Goal: Task Accomplishment & Management: Manage account settings

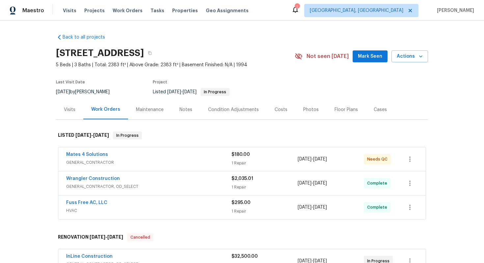
click at [172, 158] on div "Mates 4 Solutions" at bounding box center [148, 155] width 165 height 8
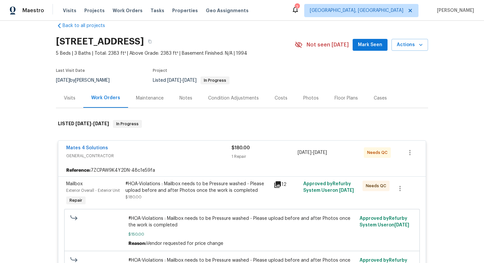
scroll to position [13, 0]
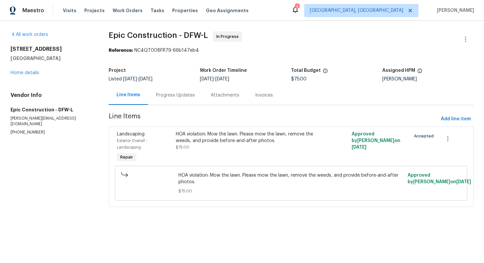
click at [26, 129] on p "[PHONE_NUMBER]" at bounding box center [52, 132] width 82 height 6
copy p "[PHONE_NUMBER]"
click at [187, 91] on div "Progress Updates" at bounding box center [175, 94] width 55 height 19
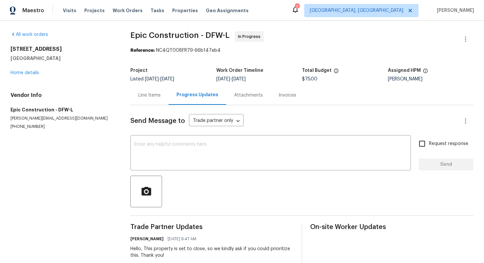
click at [148, 96] on div "Line Items" at bounding box center [149, 95] width 22 height 7
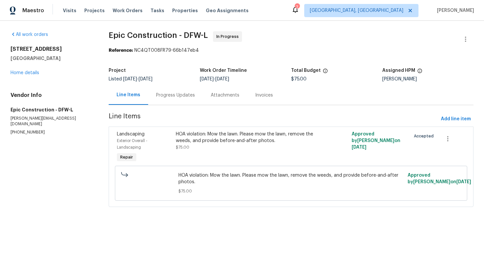
click at [176, 94] on div "Progress Updates" at bounding box center [175, 95] width 39 height 7
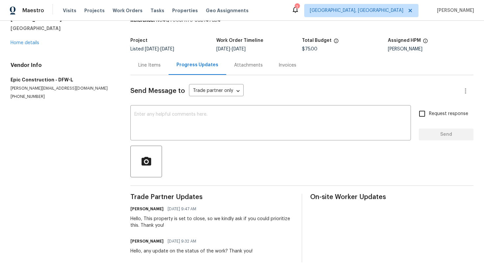
scroll to position [40, 0]
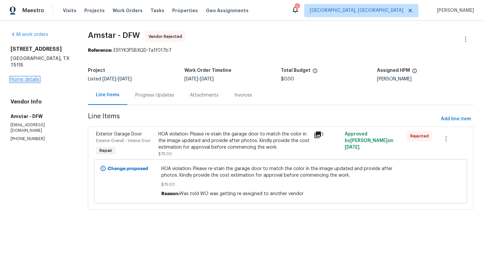
click at [30, 77] on link "Home details" at bounding box center [25, 79] width 29 height 5
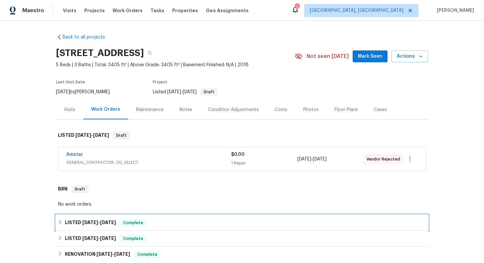
click at [146, 219] on div "Complete" at bounding box center [133, 223] width 27 height 8
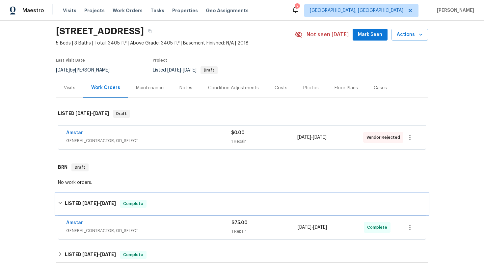
scroll to position [35, 0]
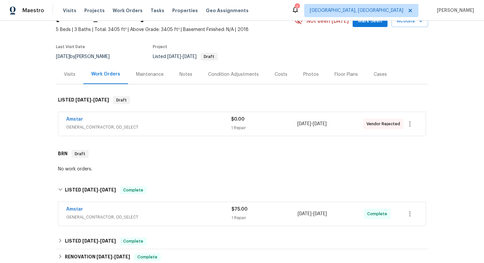
click at [85, 209] on div "Amstar" at bounding box center [148, 210] width 165 height 8
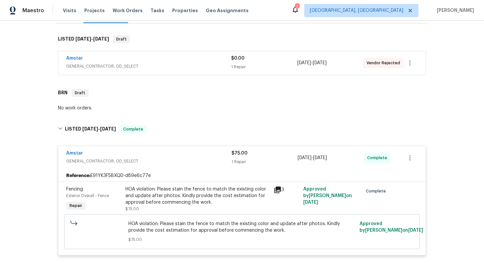
scroll to position [97, 0]
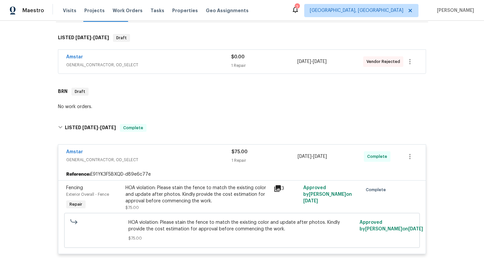
click at [100, 55] on div "Amstar" at bounding box center [148, 58] width 165 height 8
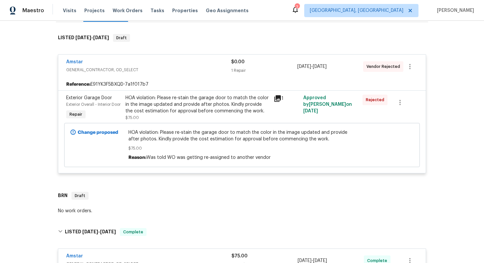
click at [180, 107] on div "HOA violation: Please re-stain the garage door to match the color in the image …" at bounding box center [197, 104] width 144 height 20
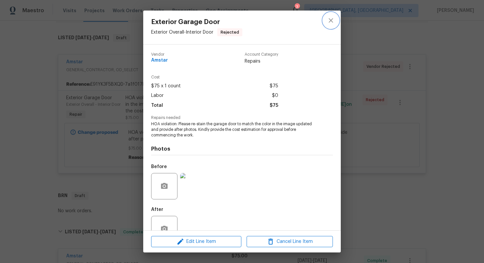
click at [332, 24] on icon "close" at bounding box center [331, 20] width 8 height 8
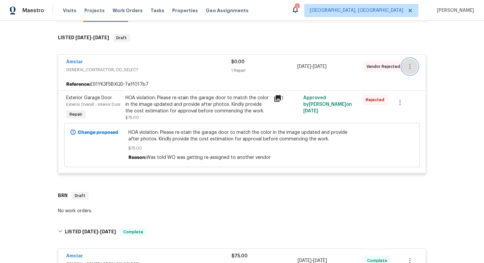
click at [413, 70] on icon "button" at bounding box center [410, 67] width 8 height 8
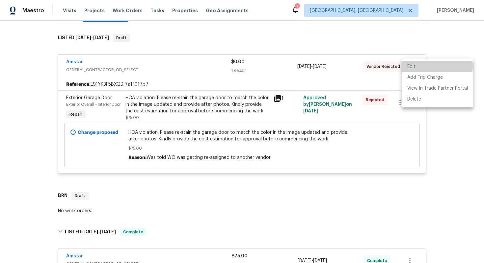
click at [427, 66] on li "Edit" at bounding box center [437, 66] width 71 height 11
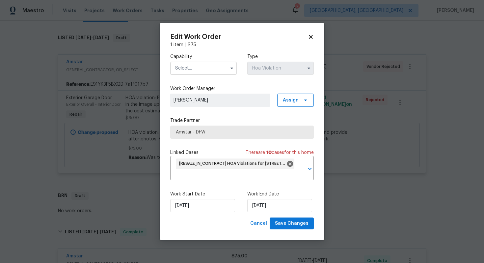
click at [210, 65] on input "text" at bounding box center [203, 68] width 66 height 13
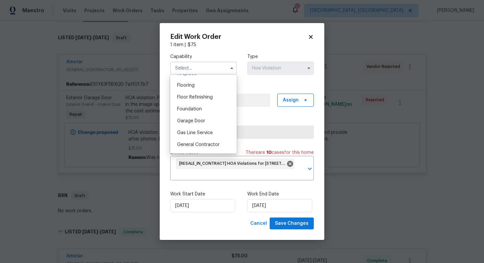
scroll to position [254, 0]
click at [198, 140] on div "General Contractor" at bounding box center [203, 143] width 63 height 12
type input "General Contractor"
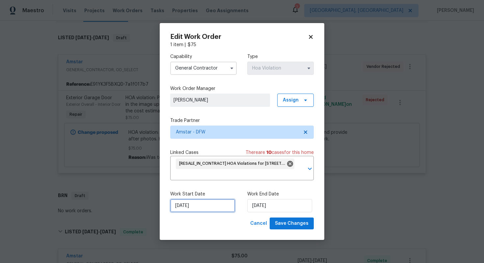
click at [204, 201] on input "19/08/2025" at bounding box center [202, 205] width 65 height 13
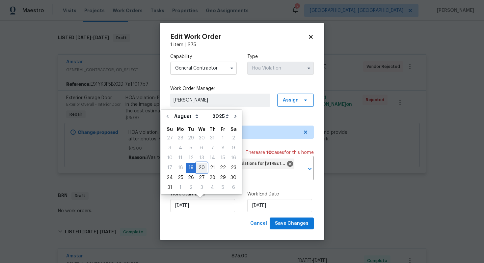
click at [197, 167] on div "20" at bounding box center [201, 167] width 11 height 9
type input "20/08/2025"
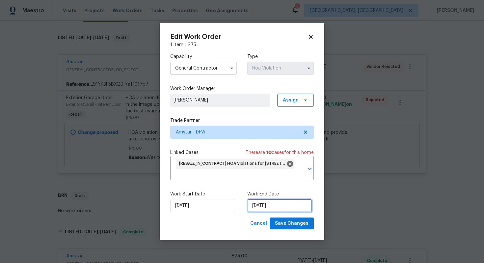
click at [280, 206] on input "22/08/2025" at bounding box center [279, 205] width 65 height 13
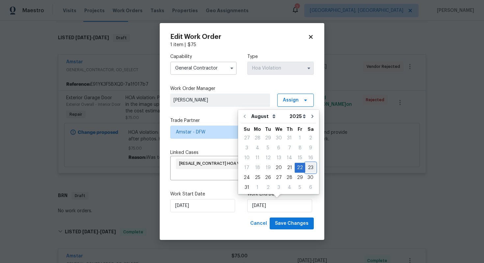
click at [308, 167] on div "23" at bounding box center [310, 167] width 11 height 9
type input "23/08/2025"
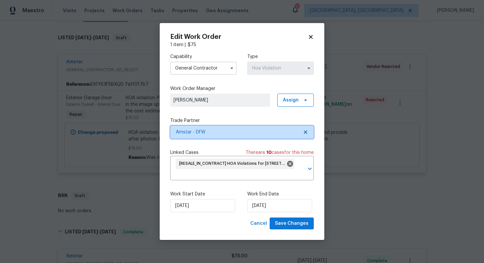
click at [306, 135] on span "Amstar - DFW" at bounding box center [241, 131] width 143 height 13
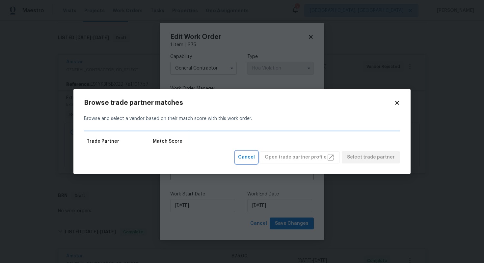
click at [255, 157] on span "Cancel" at bounding box center [246, 157] width 17 height 8
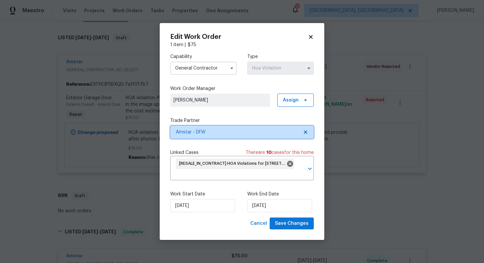
click at [307, 131] on icon at bounding box center [305, 131] width 5 height 5
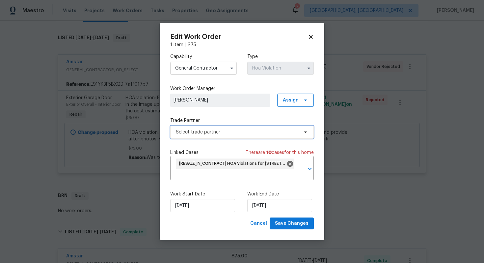
click at [263, 132] on span "Select trade partner" at bounding box center [237, 132] width 123 height 7
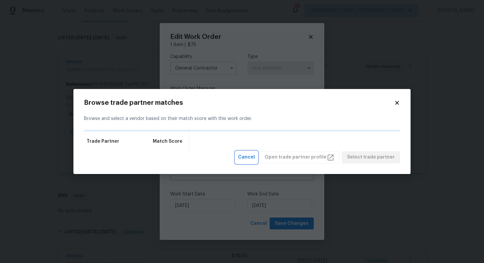
click at [255, 158] on span "Cancel" at bounding box center [246, 157] width 17 height 8
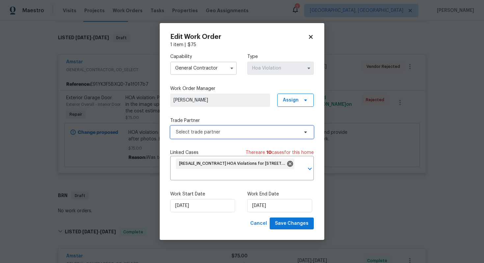
click at [271, 130] on span "Select trade partner" at bounding box center [237, 132] width 123 height 7
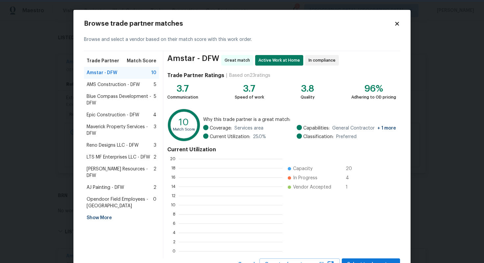
scroll to position [1, 1]
click at [136, 81] on span "AMS Construction - DFW" at bounding box center [113, 84] width 53 height 7
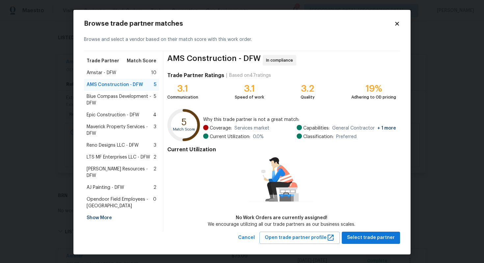
scroll to position [1, 0]
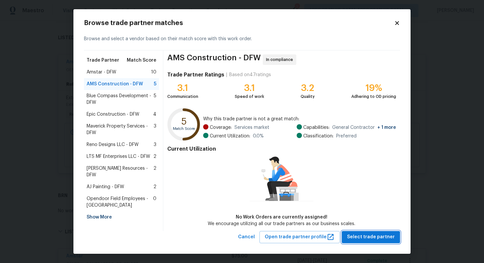
click at [362, 233] on span "Select trade partner" at bounding box center [371, 237] width 48 height 8
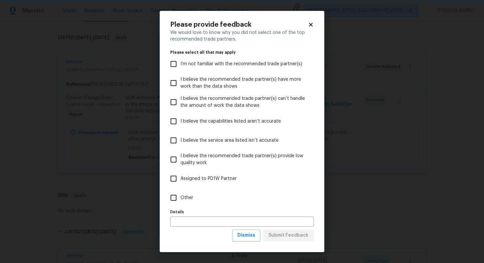
scroll to position [0, 0]
click at [183, 198] on span "Other" at bounding box center [186, 197] width 13 height 7
click at [180, 198] on input "Other" at bounding box center [174, 198] width 14 height 14
checkbox input "true"
click at [282, 234] on span "Submit Feedback" at bounding box center [288, 235] width 40 height 8
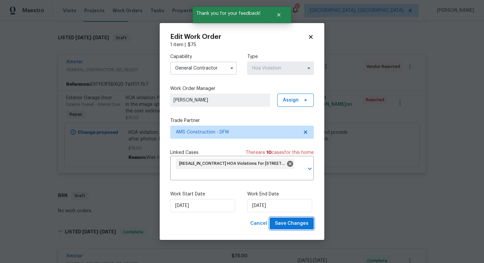
click at [292, 227] on span "Save Changes" at bounding box center [292, 223] width 34 height 8
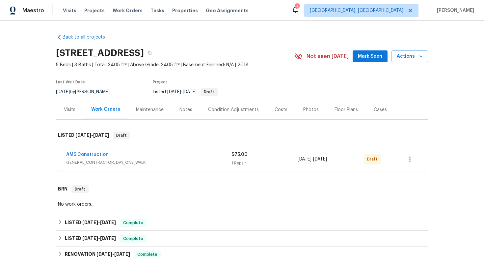
click at [84, 149] on div "AMS Construction GENERAL_CONTRACTOR, DAY_ONE_WALK $75.00 1 Repair [DATE] - [DAT…" at bounding box center [241, 159] width 367 height 24
click at [88, 156] on link "AMS Construction" at bounding box center [87, 154] width 42 height 5
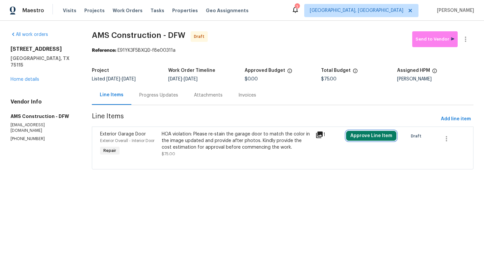
click at [376, 134] on button "Approve Line Item" at bounding box center [371, 136] width 50 height 10
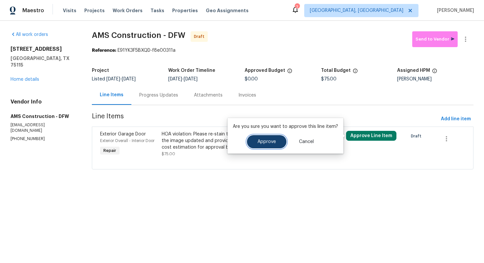
click at [276, 137] on button "Approve" at bounding box center [266, 141] width 39 height 13
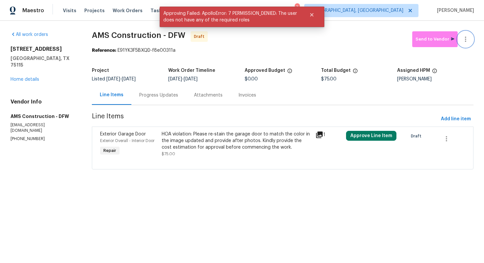
click at [465, 39] on icon "button" at bounding box center [465, 39] width 1 height 5
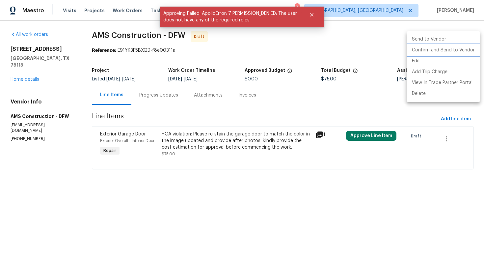
click at [450, 51] on li "Confirm and Send to Vendor" at bounding box center [442, 50] width 73 height 11
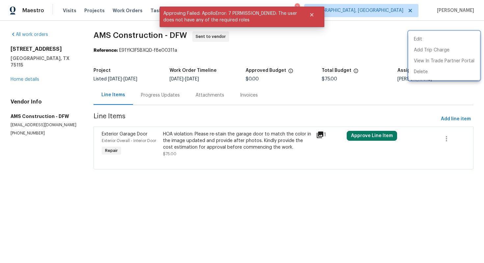
click at [156, 95] on div at bounding box center [242, 131] width 484 height 263
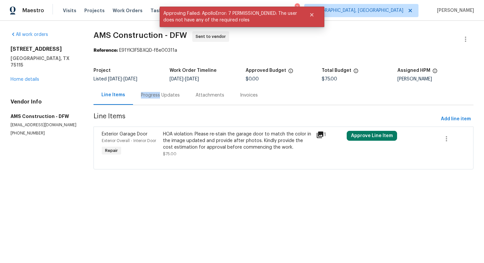
click at [156, 95] on div "Progress Updates" at bounding box center [160, 95] width 39 height 7
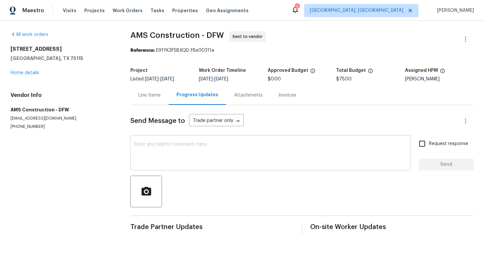
click at [168, 156] on textarea at bounding box center [270, 153] width 272 height 23
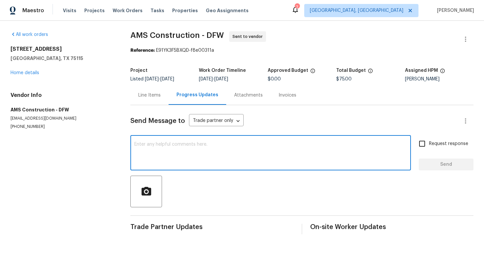
paste textarea "This property is set to close, so we kindly ask if you could prioritize this. T…"
click at [135, 142] on textarea "This property is set to close, so we kindly ask if you could prioritize this. T…" at bounding box center [270, 153] width 272 height 23
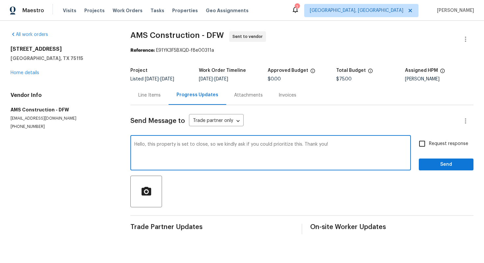
click at [197, 161] on textarea "Hello, this property is set to close, so we kindly ask if you could prioritize …" at bounding box center [270, 153] width 272 height 23
type textarea "Hello, this property is set to close, so we kindly ask if you could prioritize …"
click at [451, 138] on label "Request response" at bounding box center [441, 144] width 53 height 14
click at [429, 138] on input "Request response" at bounding box center [422, 144] width 14 height 14
checkbox input "true"
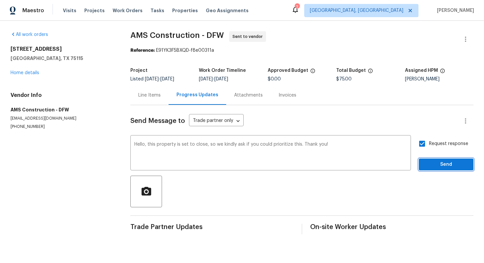
click at [439, 164] on span "Send" at bounding box center [446, 164] width 44 height 8
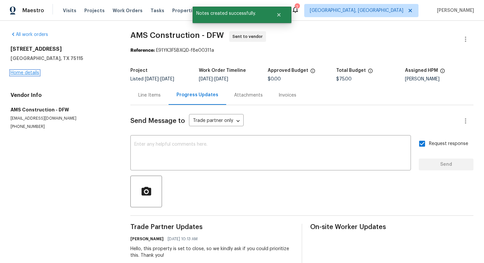
click at [16, 74] on link "Home details" at bounding box center [25, 72] width 29 height 5
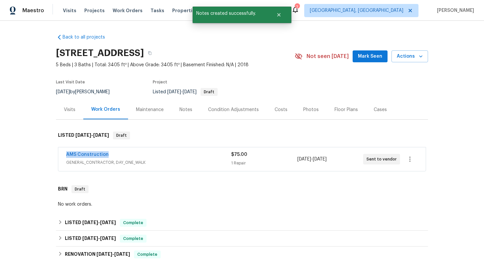
drag, startPoint x: 120, startPoint y: 153, endPoint x: 66, endPoint y: 148, distance: 53.9
click at [66, 149] on div "AMS Construction GENERAL_CONTRACTOR, DAY_ONE_WALK $75.00 1 Repair 8/20/2025 - 8…" at bounding box center [241, 159] width 367 height 24
copy link "AMS Construction"
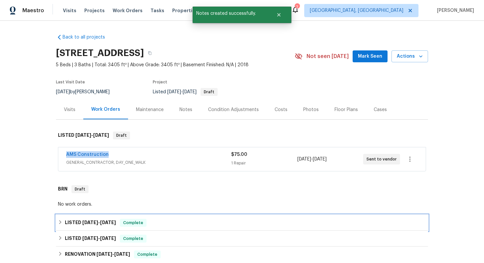
click at [172, 219] on div "LISTED 8/15/25 - 8/20/25 Complete" at bounding box center [242, 223] width 368 height 8
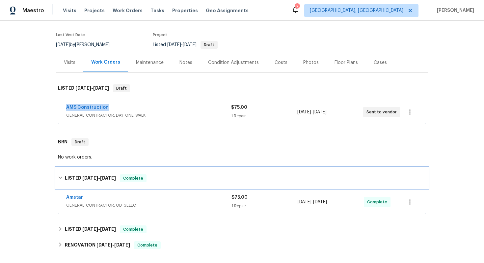
scroll to position [50, 0]
